Goal: Book appointment/travel/reservation

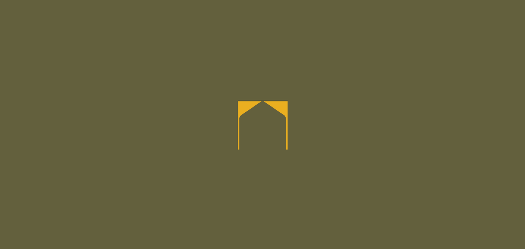
scroll to position [1150, 0]
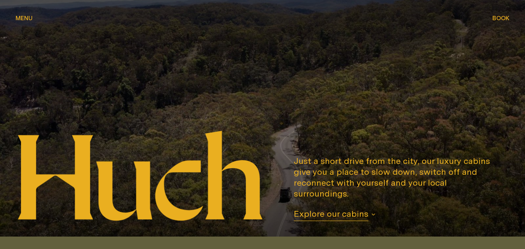
click at [353, 219] on span "Explore our cabins" at bounding box center [331, 214] width 75 height 13
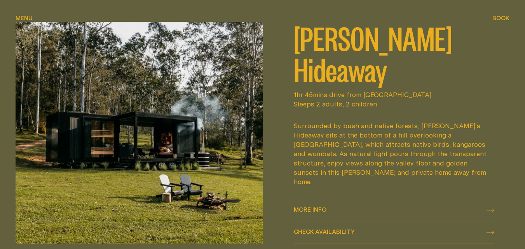
scroll to position [297, 0]
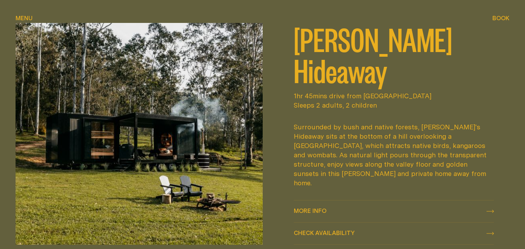
click at [343, 230] on span "Check availability" at bounding box center [324, 233] width 61 height 6
select select "******"
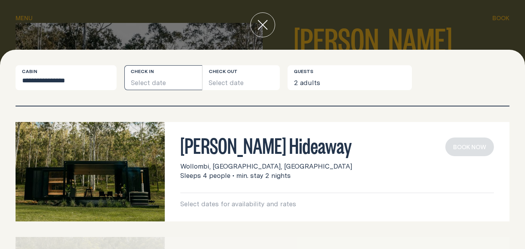
click at [165, 80] on button "Select date" at bounding box center [163, 77] width 78 height 25
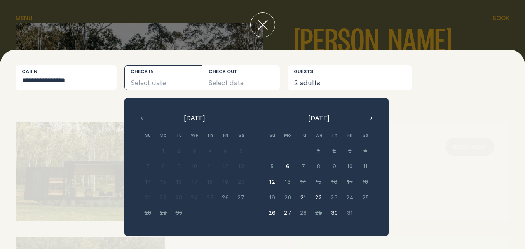
click at [288, 165] on button "6" at bounding box center [288, 167] width 16 height 16
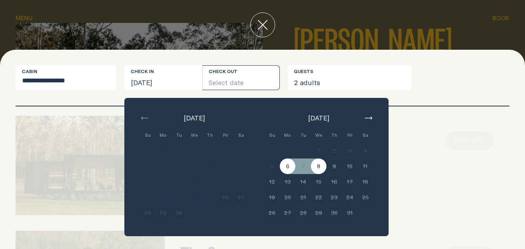
scroll to position [9, 0]
click at [370, 119] on icon "button" at bounding box center [368, 118] width 7 height 3
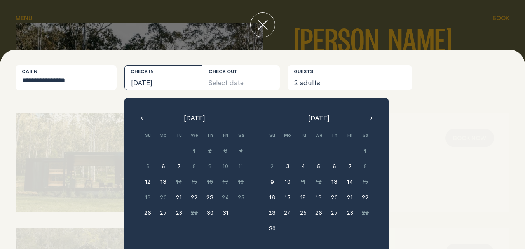
click at [318, 168] on button "5" at bounding box center [319, 167] width 16 height 16
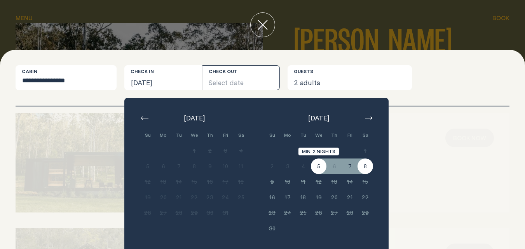
click at [319, 167] on button "5" at bounding box center [319, 167] width 16 height 16
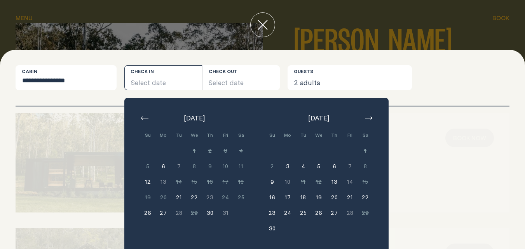
click at [303, 169] on button "4" at bounding box center [303, 167] width 16 height 16
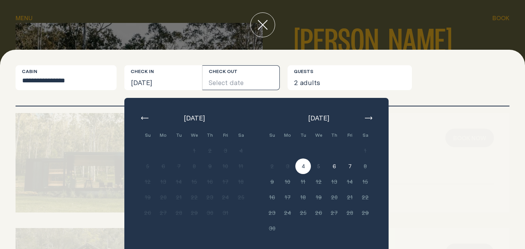
click at [334, 166] on button "6" at bounding box center [334, 167] width 16 height 16
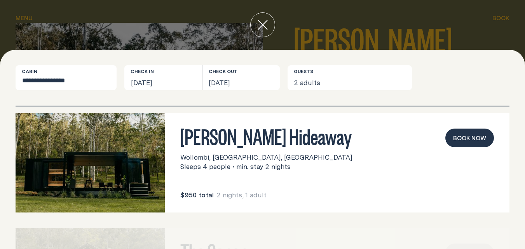
click at [263, 20] on icon "close" at bounding box center [263, 25] width 10 height 10
